Goal: Task Accomplishment & Management: Manage account settings

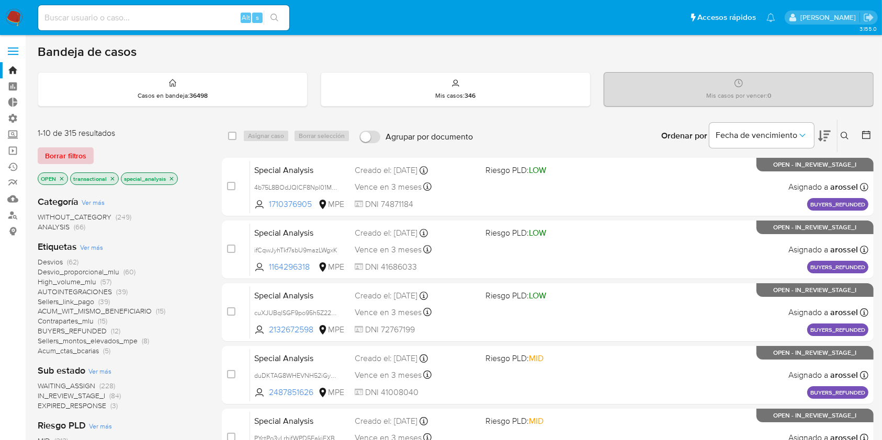
click at [84, 150] on span "Borrar filtros" at bounding box center [65, 156] width 41 height 15
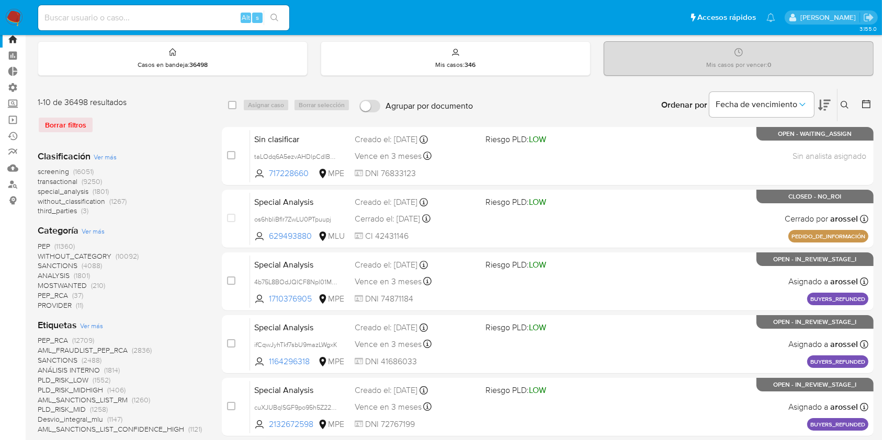
scroll to position [139, 0]
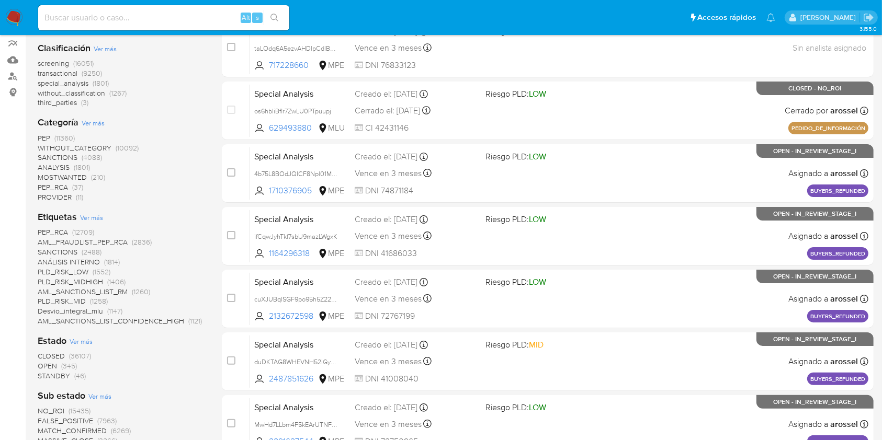
click at [64, 380] on div "Clasificación Ver más screening (16051) transactional (9250) special_analysis (…" at bounding box center [121, 443] width 167 height 820
click at [64, 376] on span "STANDBY" at bounding box center [54, 376] width 32 height 10
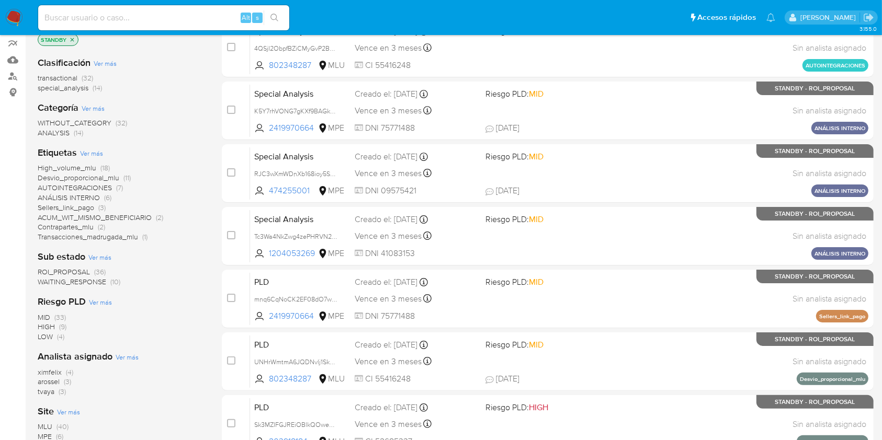
click at [76, 267] on span "ROI_PROPOSAL" at bounding box center [64, 272] width 52 height 10
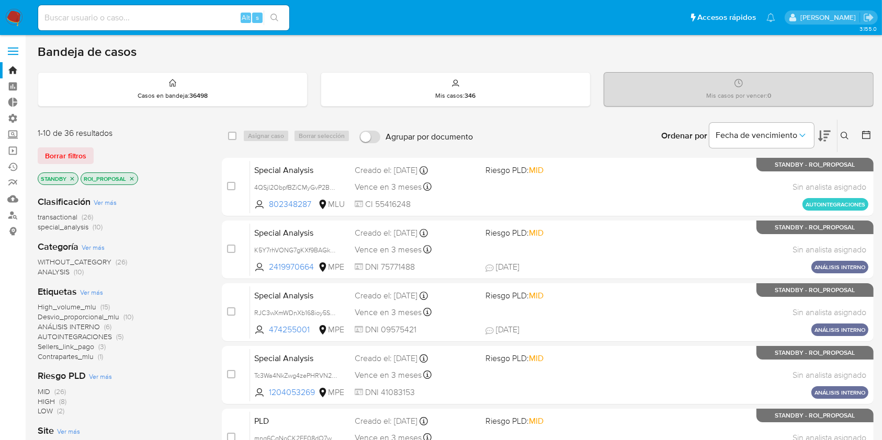
click at [866, 136] on icon at bounding box center [866, 135] width 10 height 10
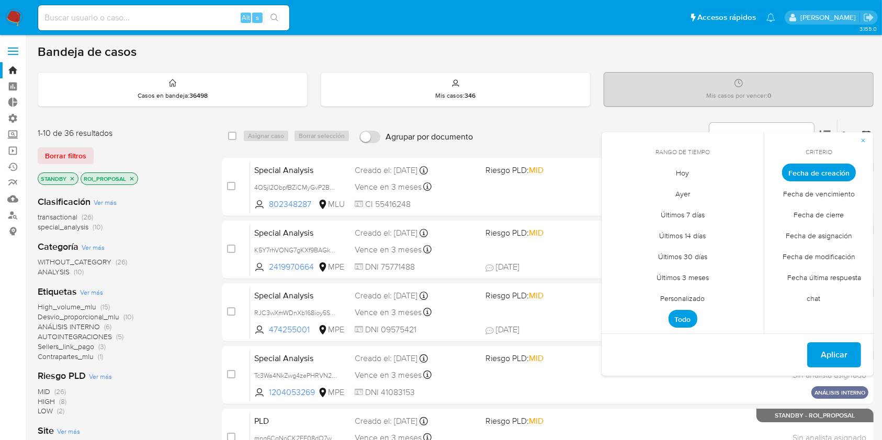
click at [816, 219] on span "Fecha de cierre" at bounding box center [819, 214] width 72 height 21
click at [701, 303] on span "Personalizado" at bounding box center [682, 298] width 66 height 21
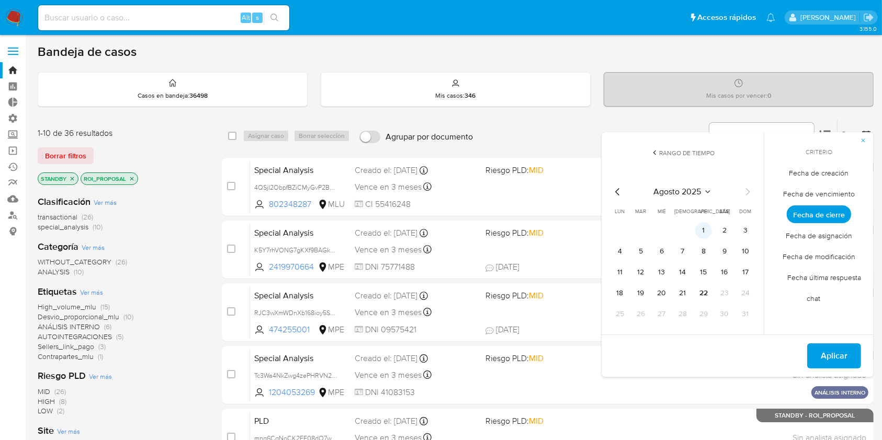
click at [700, 230] on button "1" at bounding box center [703, 230] width 17 height 17
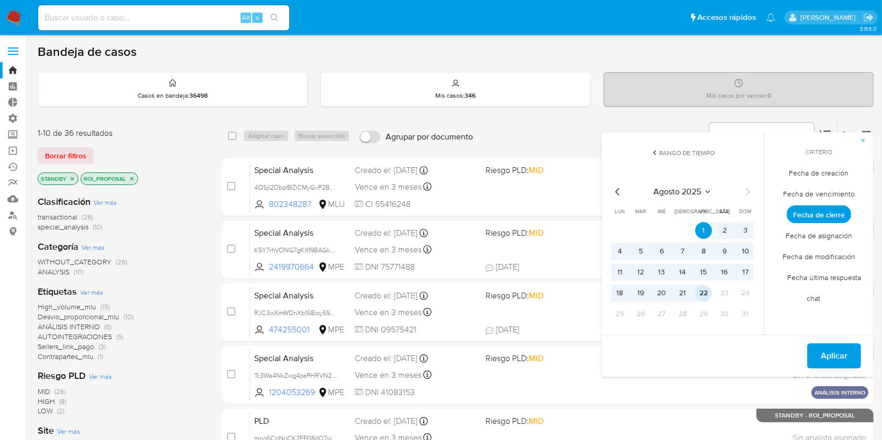
click at [702, 298] on button "22" at bounding box center [703, 293] width 17 height 17
click at [841, 258] on span "Fecha de modificación" at bounding box center [818, 256] width 95 height 21
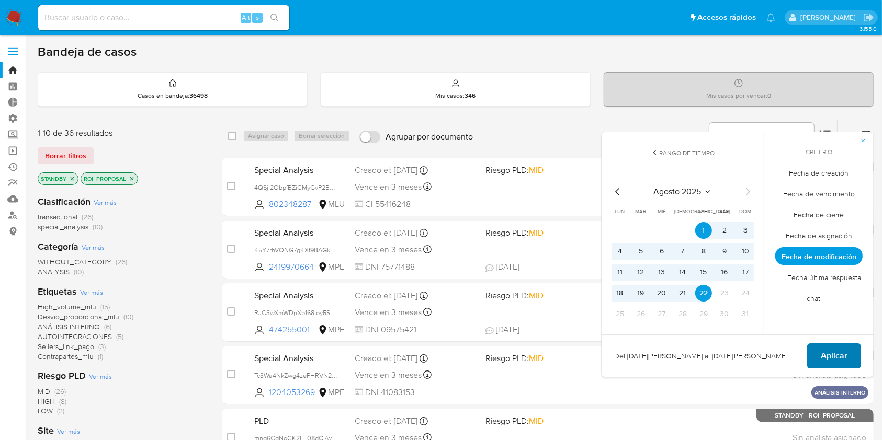
click at [828, 349] on span "Aplicar" at bounding box center [833, 356] width 27 height 23
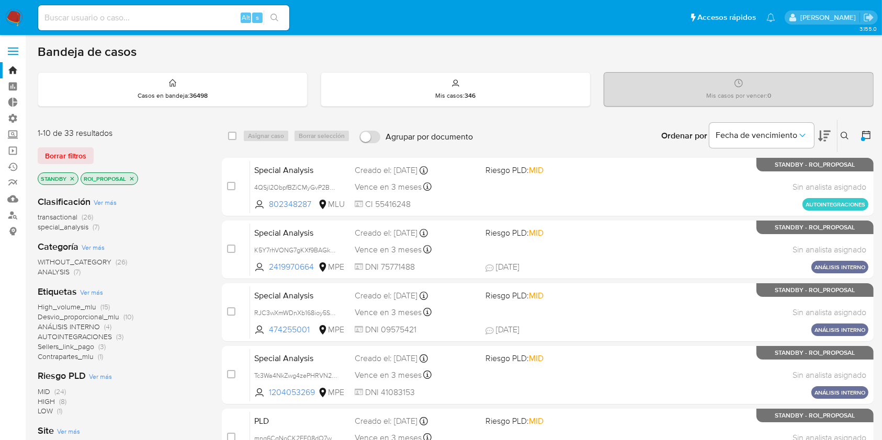
click at [67, 174] on p "STANDBY" at bounding box center [58, 179] width 40 height 12
click at [72, 177] on icon "close-filter" at bounding box center [72, 179] width 6 height 6
click at [89, 178] on icon "close-filter" at bounding box center [89, 179] width 6 height 6
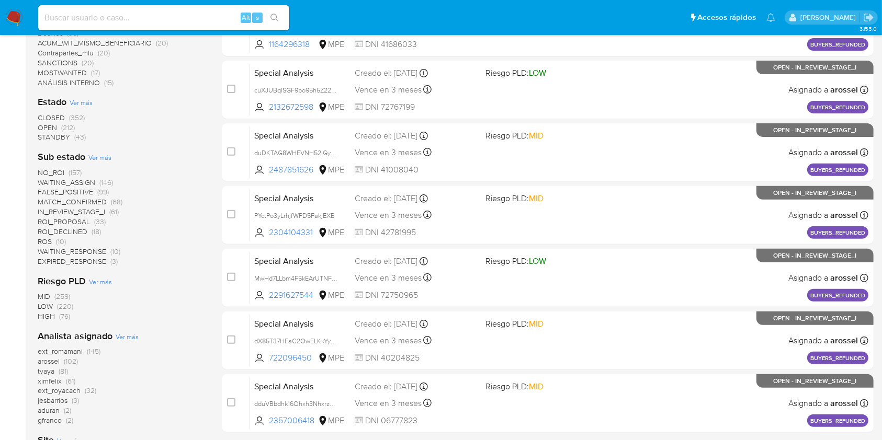
scroll to position [454, 0]
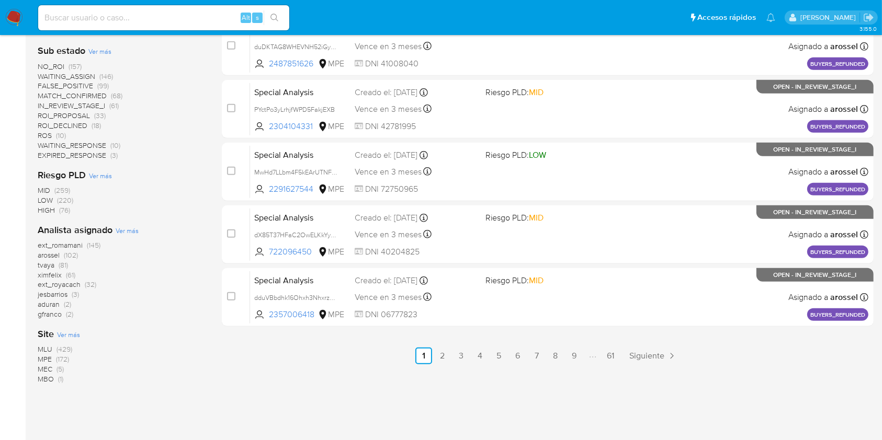
click at [49, 274] on span "ximfelix" at bounding box center [50, 275] width 24 height 10
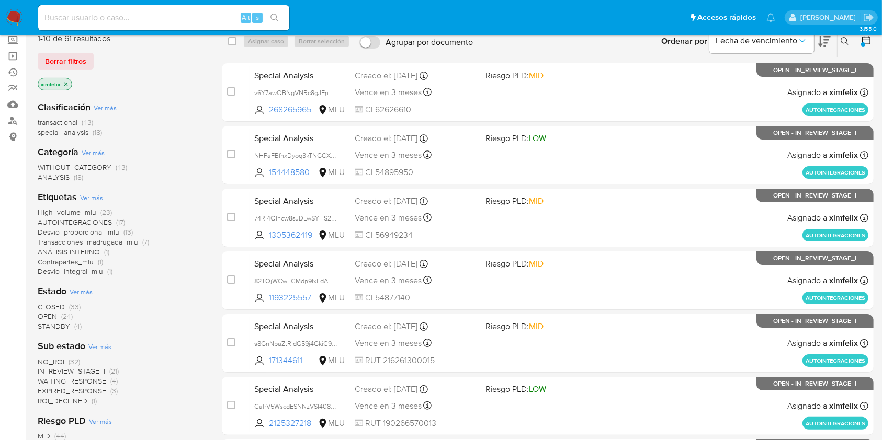
scroll to position [106, 0]
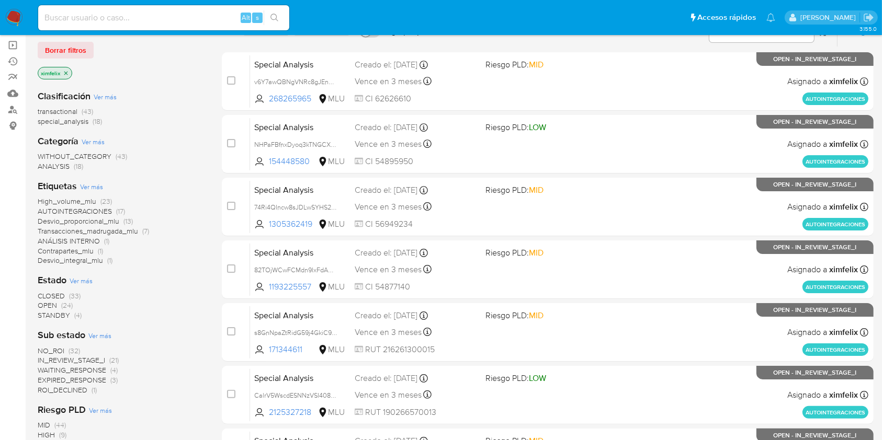
drag, startPoint x: 96, startPoint y: 323, endPoint x: 27, endPoint y: 293, distance: 75.2
click at [27, 293] on main "3.155.0" at bounding box center [441, 307] width 882 height 826
click at [89, 305] on div "CLOSED (33) OPEN (24) STANDBY (4)" at bounding box center [121, 306] width 167 height 30
